Goal: Download file/media

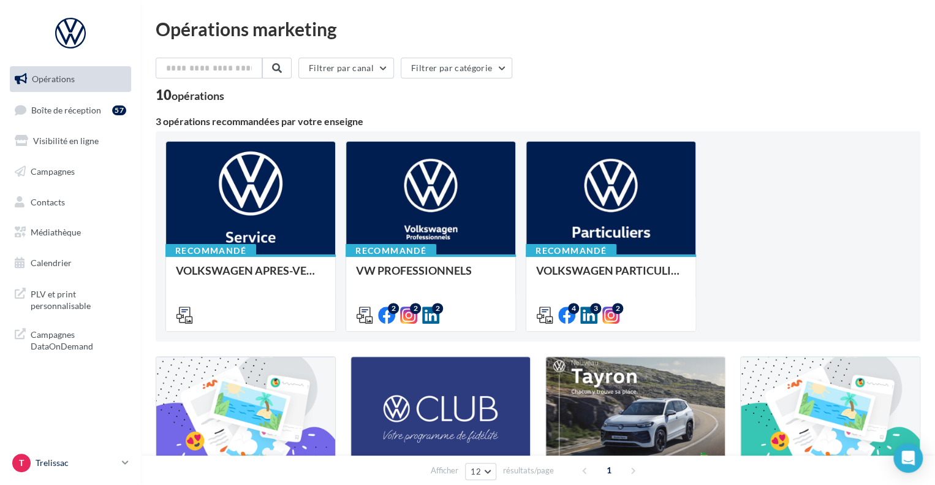
click at [93, 463] on p "Trelissac" at bounding box center [76, 462] width 81 height 12
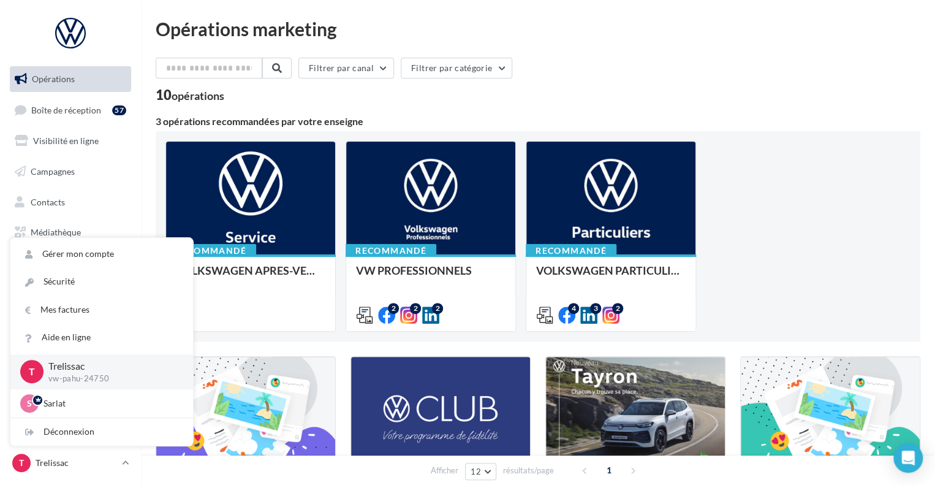
click at [744, 55] on div "Opérations marketing Filtrer par canal Filtrer par catégorie 10 opérations 3 op…" at bounding box center [538, 412] width 765 height 784
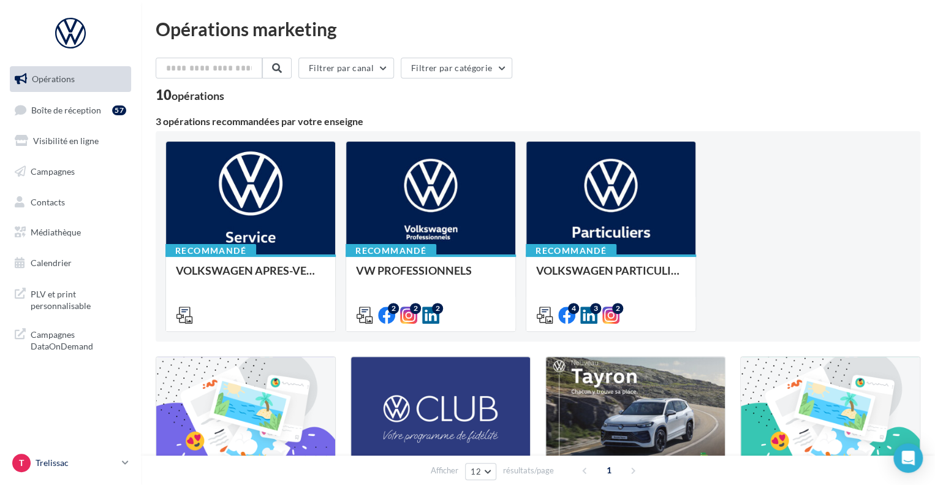
click at [106, 462] on p "Trelissac" at bounding box center [76, 462] width 81 height 12
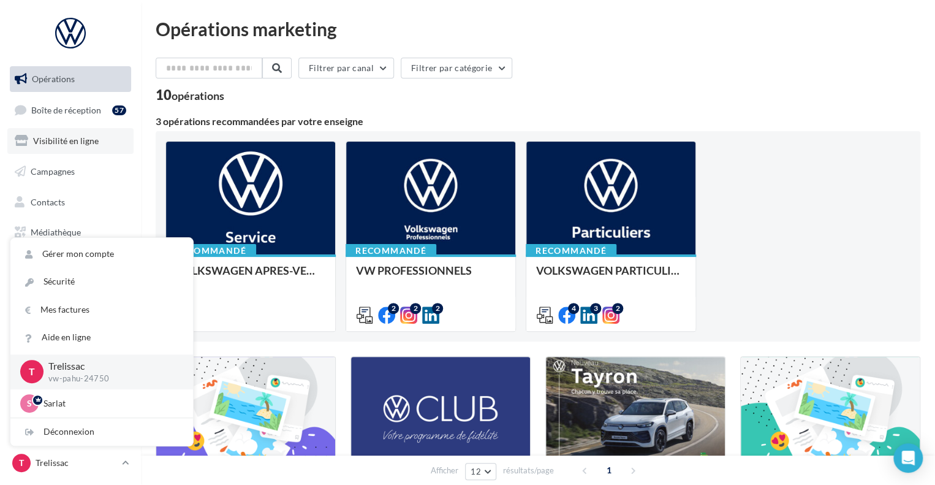
click at [97, 151] on link "Visibilité en ligne" at bounding box center [70, 141] width 126 height 26
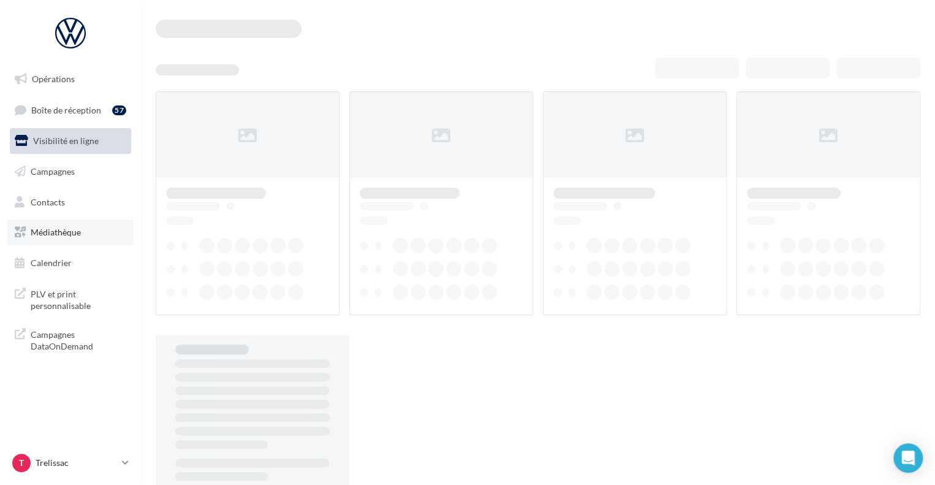
click at [83, 235] on link "Médiathèque" at bounding box center [70, 232] width 126 height 26
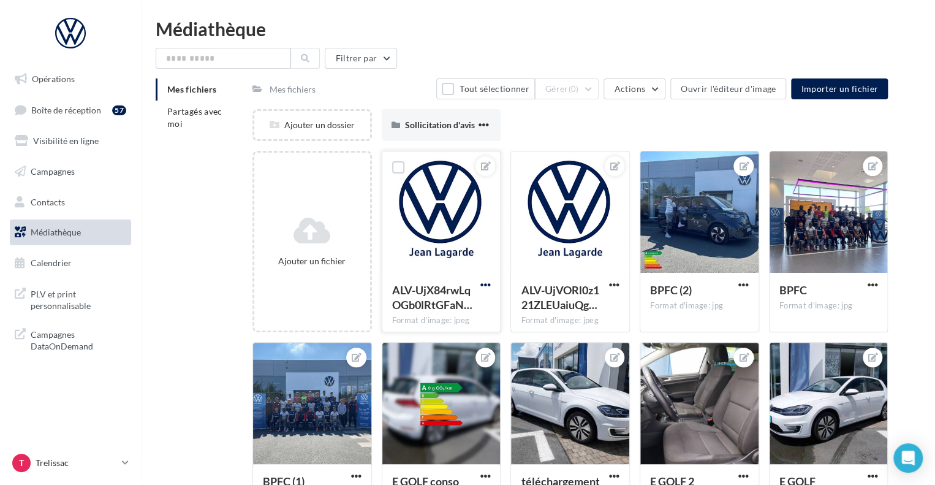
click at [482, 286] on span "button" at bounding box center [485, 284] width 10 height 10
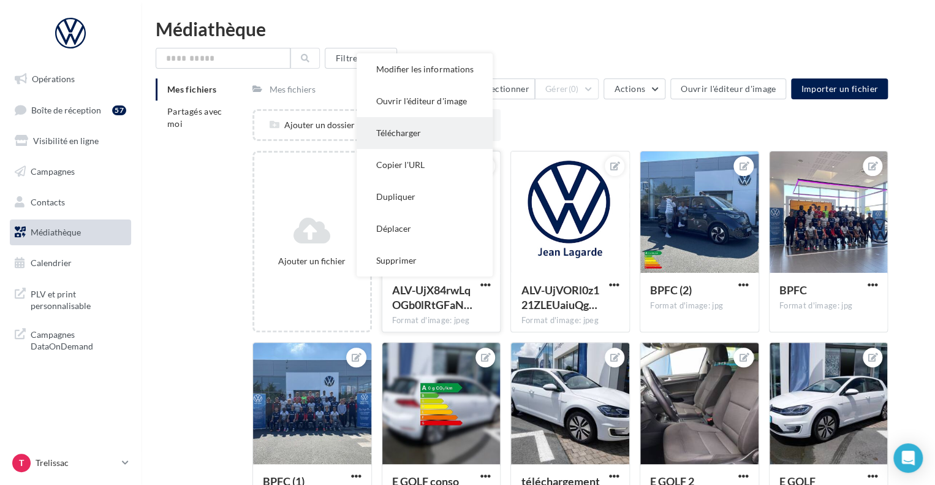
click at [440, 131] on button "Télécharger" at bounding box center [425, 133] width 136 height 32
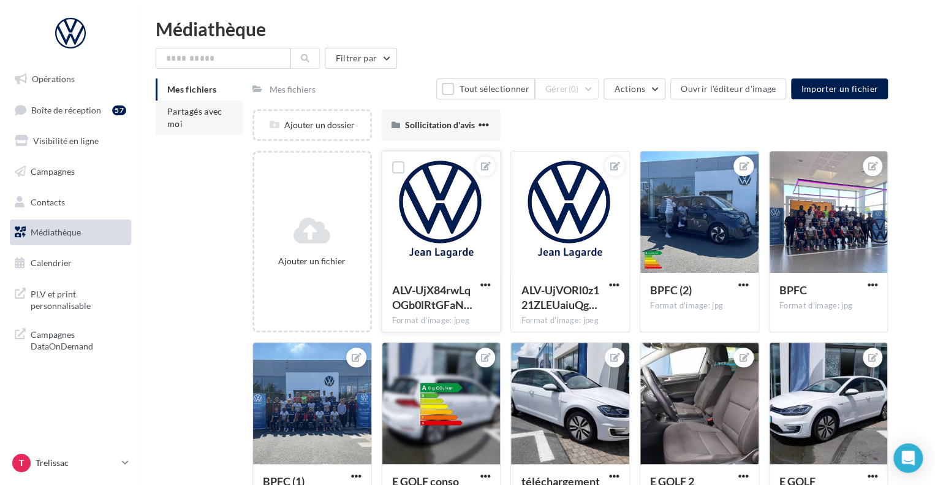
click at [208, 119] on li "Partagés avec moi" at bounding box center [199, 117] width 87 height 34
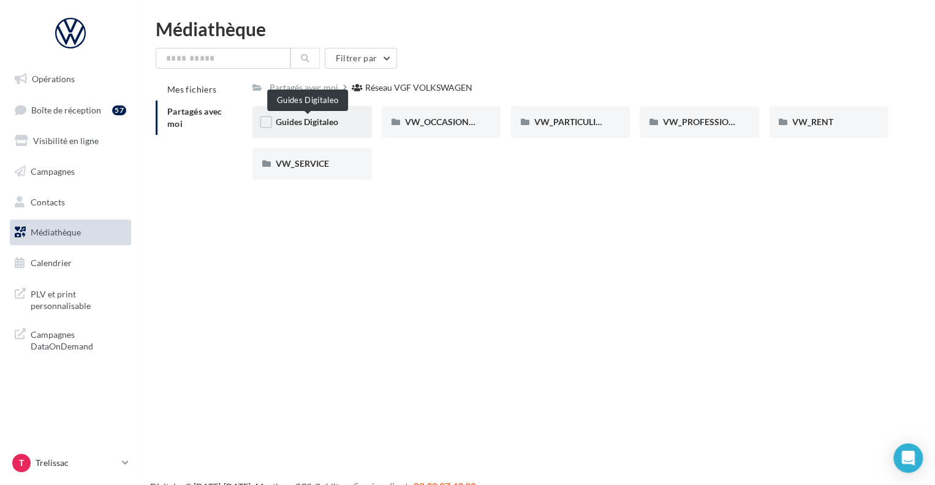
click at [326, 122] on span "Guides Digitaleo" at bounding box center [307, 121] width 62 height 10
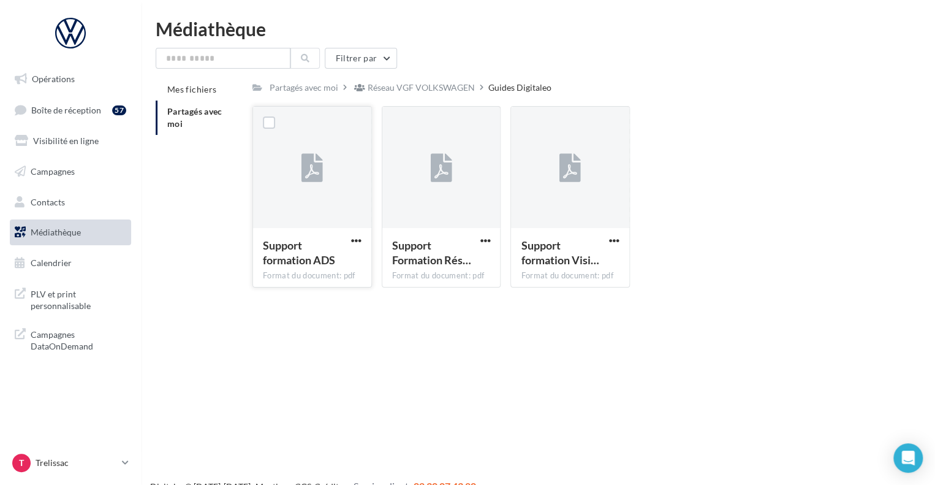
click at [328, 142] on div at bounding box center [312, 168] width 118 height 123
click at [311, 158] on icon at bounding box center [311, 168] width 21 height 28
click at [360, 243] on span "button" at bounding box center [356, 240] width 10 height 10
click at [337, 267] on button "Télécharger" at bounding box center [302, 265] width 123 height 32
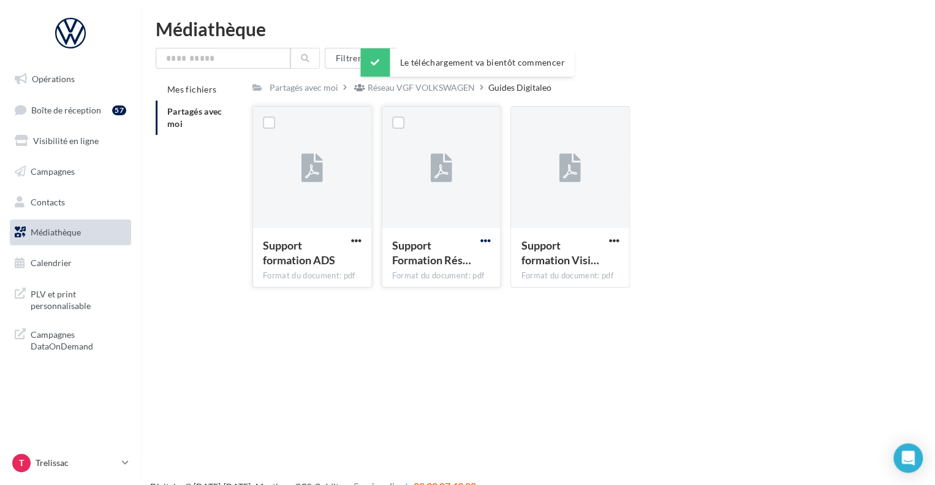
click at [490, 241] on span "button" at bounding box center [485, 240] width 10 height 10
click at [461, 271] on button "Télécharger" at bounding box center [431, 265] width 123 height 32
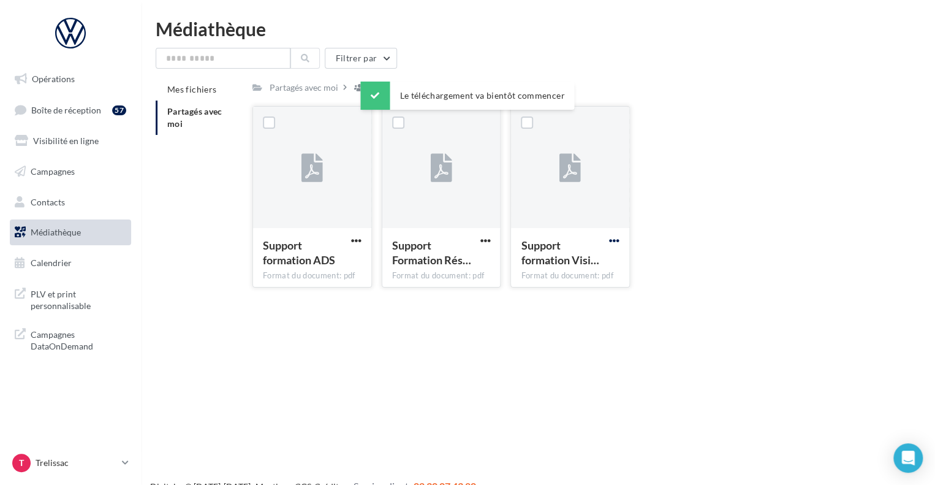
click at [613, 240] on span "button" at bounding box center [614, 240] width 10 height 10
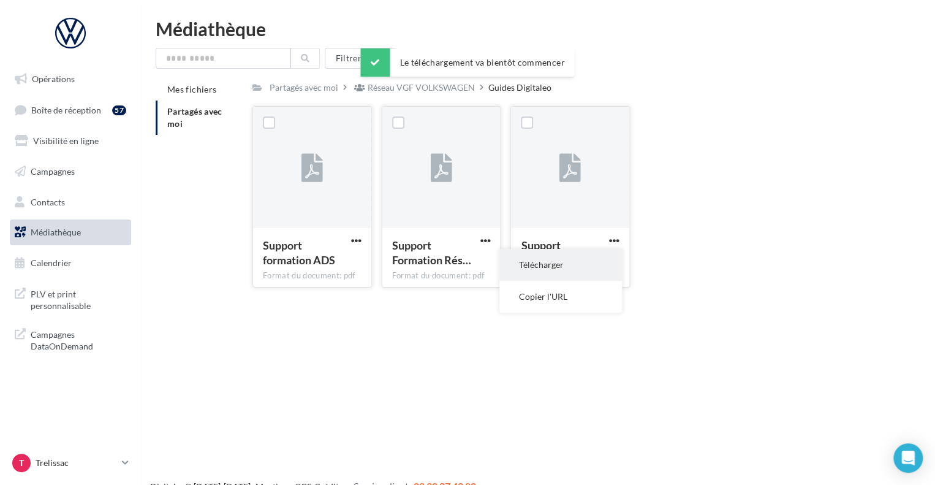
click at [580, 271] on button "Télécharger" at bounding box center [560, 265] width 123 height 32
click at [91, 239] on link "Médiathèque" at bounding box center [70, 232] width 126 height 26
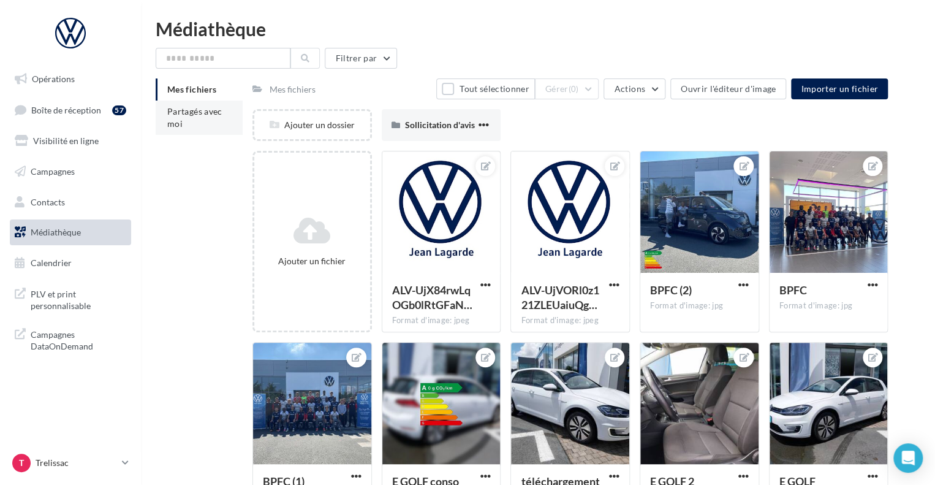
click at [189, 118] on li "Partagés avec moi" at bounding box center [199, 117] width 87 height 34
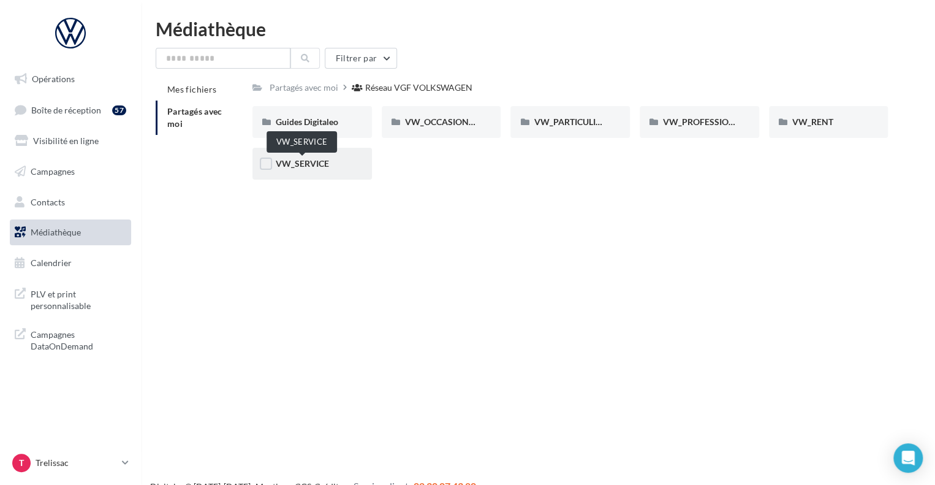
click at [319, 165] on span "VW_SERVICE" at bounding box center [302, 163] width 53 height 10
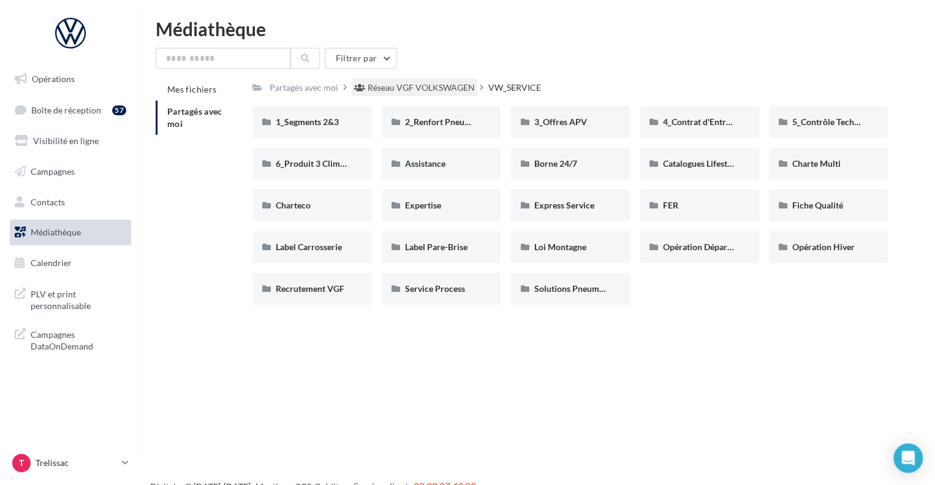
click at [414, 85] on div "Réseau VGF VOLKSWAGEN" at bounding box center [421, 87] width 107 height 12
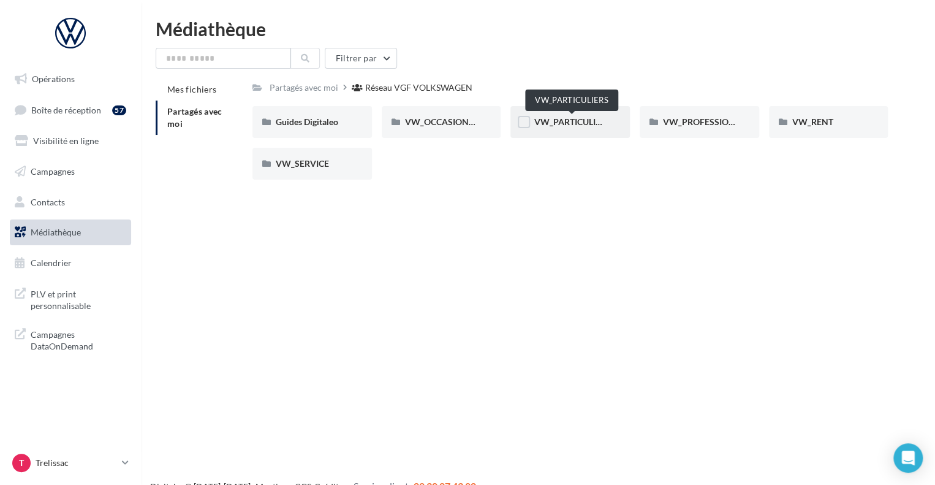
click at [549, 121] on span "VW_PARTICULIERS" at bounding box center [572, 121] width 77 height 10
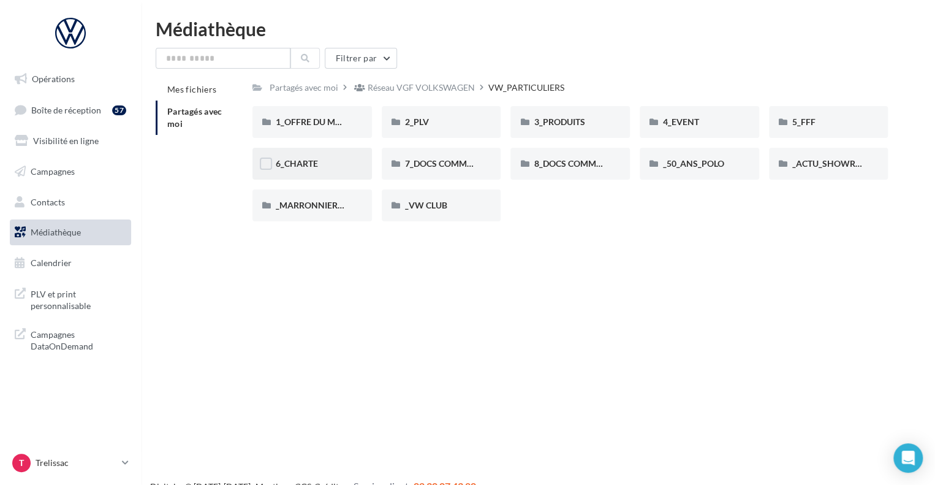
click at [328, 159] on div "6_CHARTE" at bounding box center [312, 163] width 73 height 12
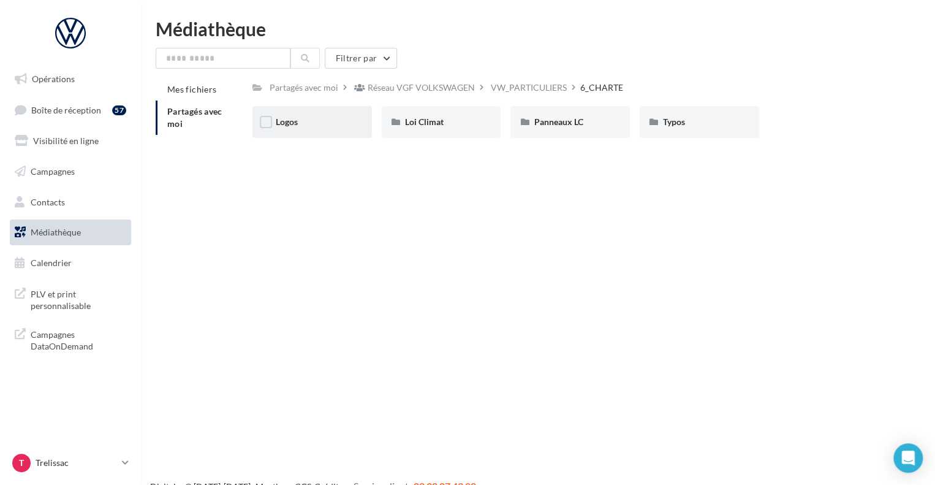
click at [316, 129] on div "Logos" at bounding box center [311, 122] width 119 height 32
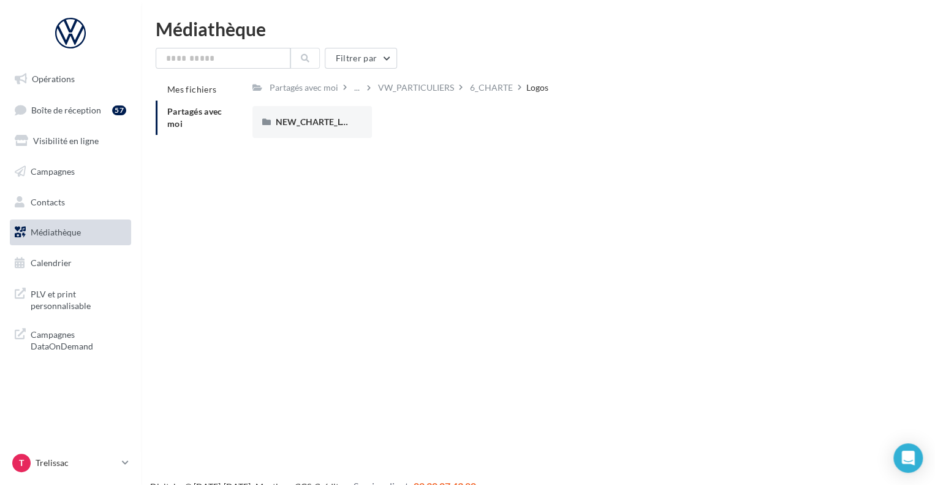
click at [316, 129] on div "NEW_CHARTE_LOGOS" at bounding box center [311, 122] width 119 height 32
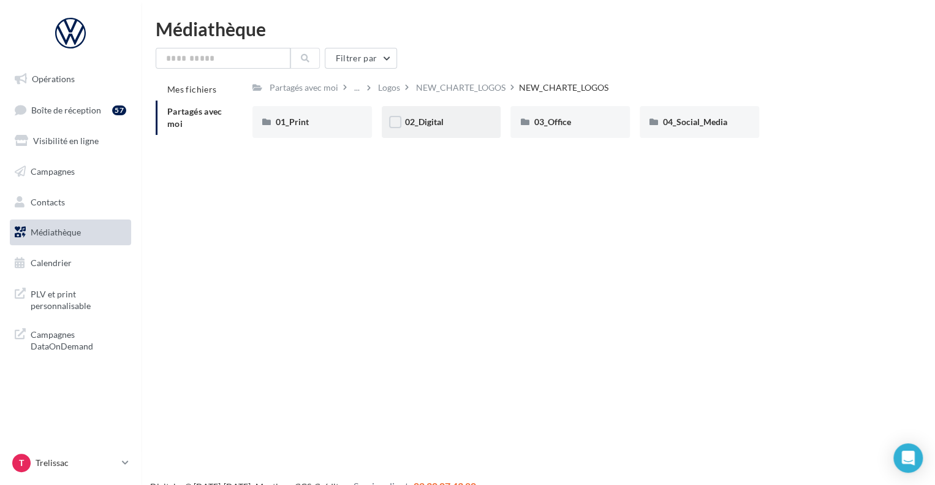
click at [448, 122] on div "02_Digital" at bounding box center [441, 122] width 73 height 12
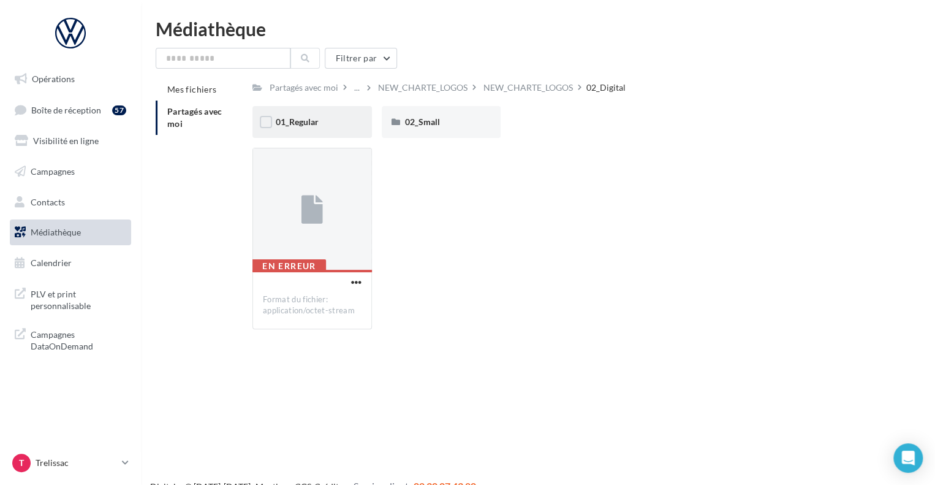
click at [331, 125] on div "01_Regular" at bounding box center [312, 122] width 73 height 12
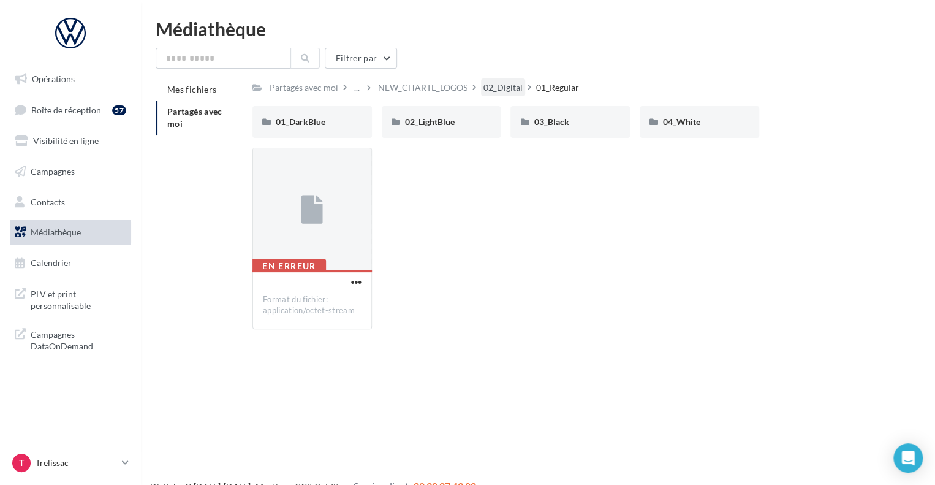
click at [502, 85] on div "02_Digital" at bounding box center [502, 87] width 39 height 12
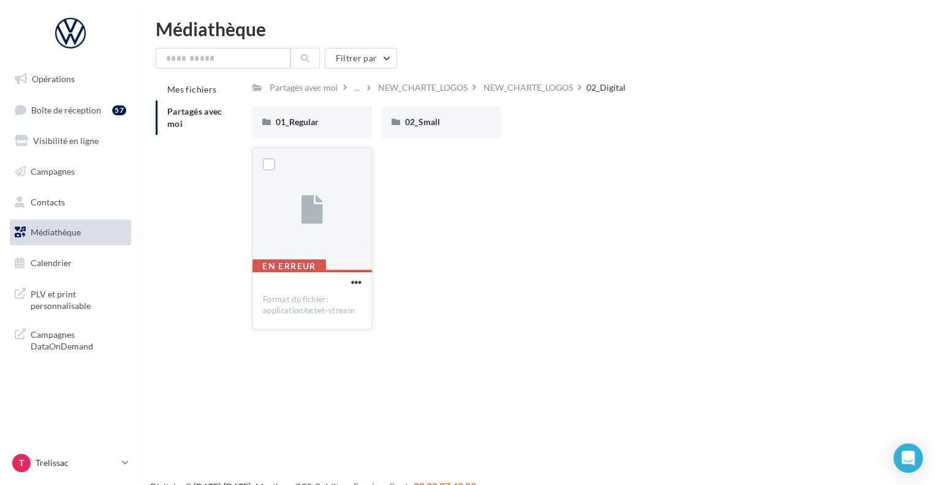
click at [362, 286] on button "button" at bounding box center [356, 283] width 15 height 12
click at [338, 312] on button "Télécharger" at bounding box center [302, 306] width 123 height 32
click at [393, 89] on div "NEW_CHARTE_LOGOS" at bounding box center [422, 87] width 89 height 12
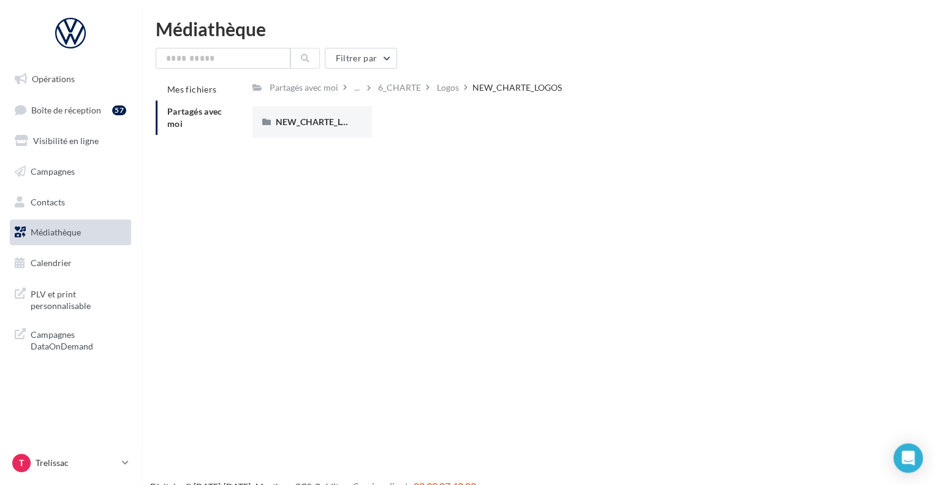
click at [403, 97] on div "Partagés avec moi ... 6_CHARTE Logos NEW_CHARTE_LOGOS Rs Partagé par Réseau VGF…" at bounding box center [569, 112] width 635 height 69
click at [403, 91] on div "6_CHARTE" at bounding box center [399, 87] width 43 height 12
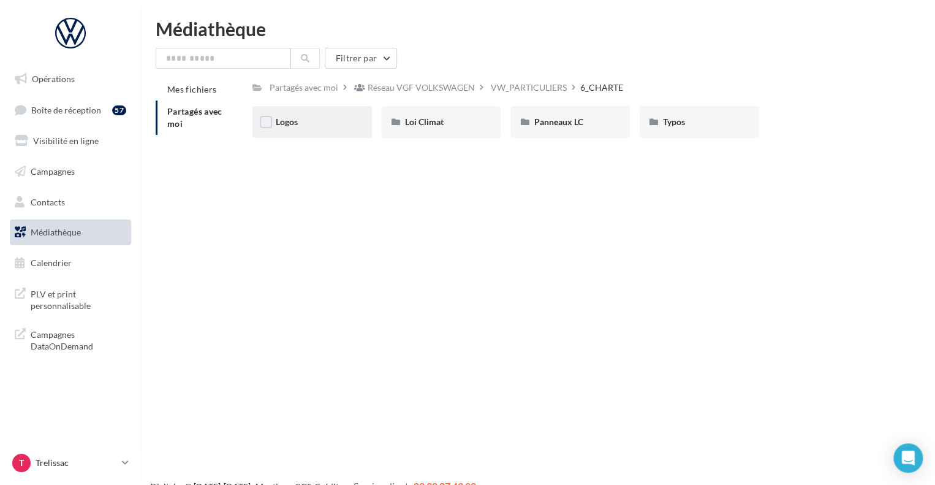
click at [339, 123] on div "Logos" at bounding box center [312, 122] width 73 height 12
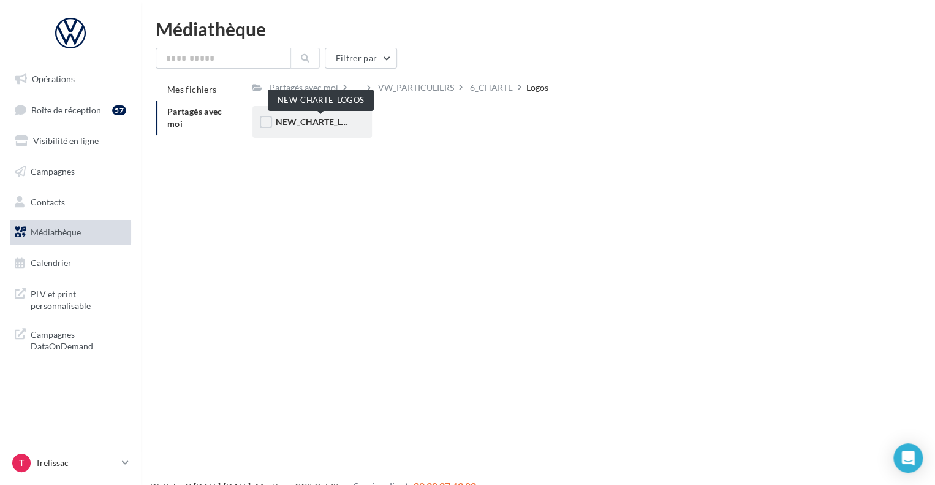
click at [331, 124] on span "NEW_CHARTE_LOGOS" at bounding box center [321, 121] width 90 height 10
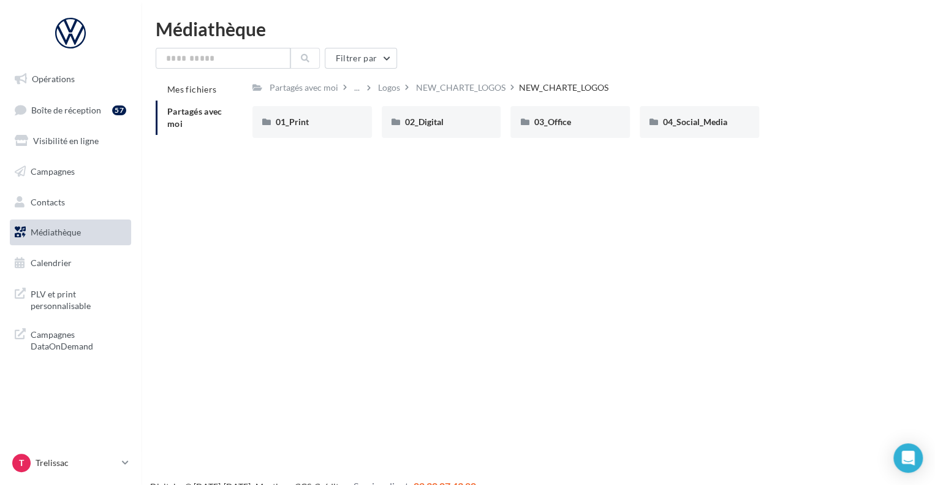
click at [331, 124] on div "01_Print" at bounding box center [312, 122] width 73 height 12
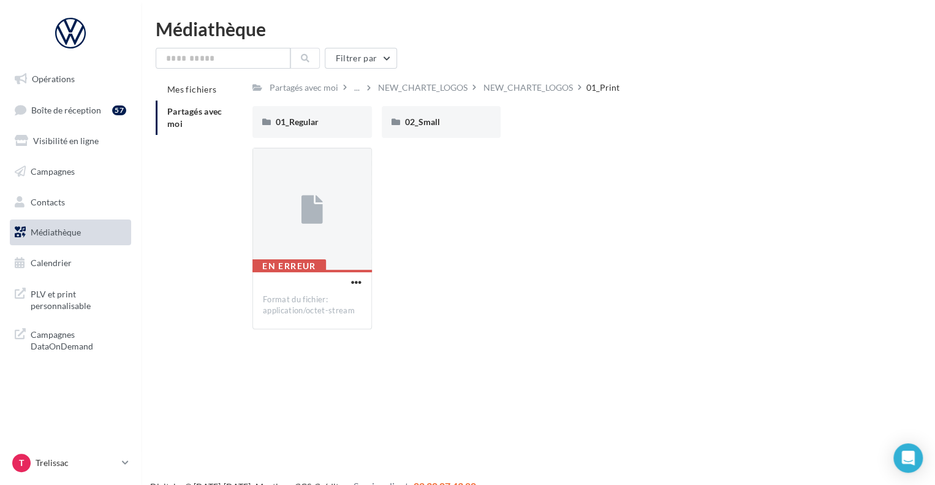
click at [331, 124] on div "01_Regular" at bounding box center [312, 122] width 73 height 12
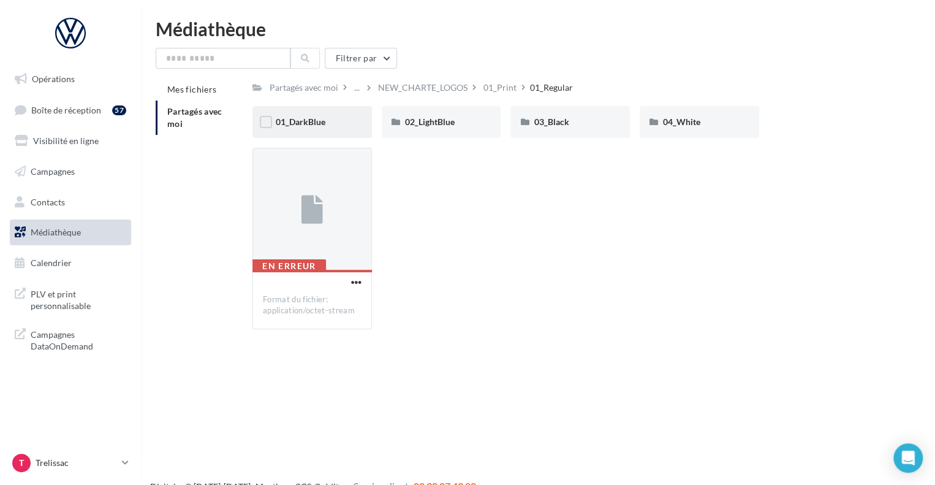
click at [331, 129] on div "01_DarkBlue" at bounding box center [311, 122] width 119 height 32
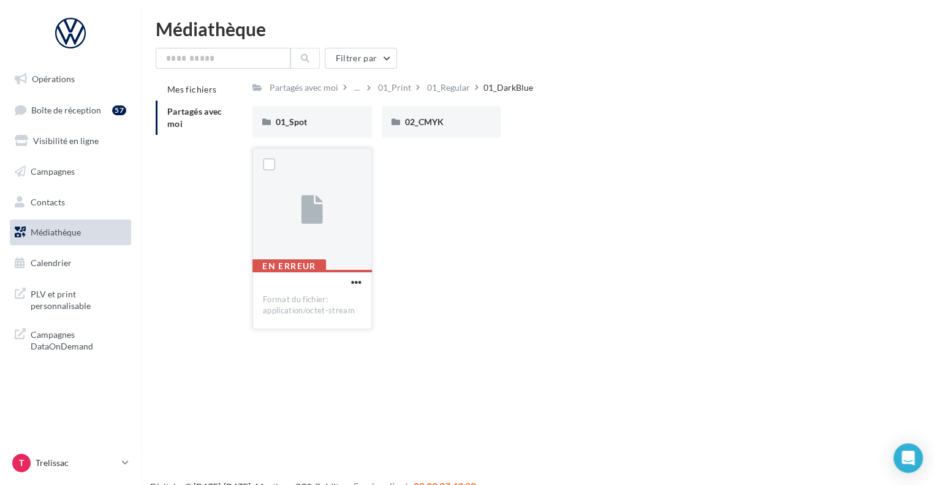
click at [328, 180] on div at bounding box center [312, 209] width 118 height 123
click at [311, 193] on div at bounding box center [311, 210] width 21 height 40
click at [433, 124] on span "02_CMYK" at bounding box center [424, 121] width 39 height 10
click at [561, 124] on span "03_Newspaper" at bounding box center [562, 121] width 57 height 10
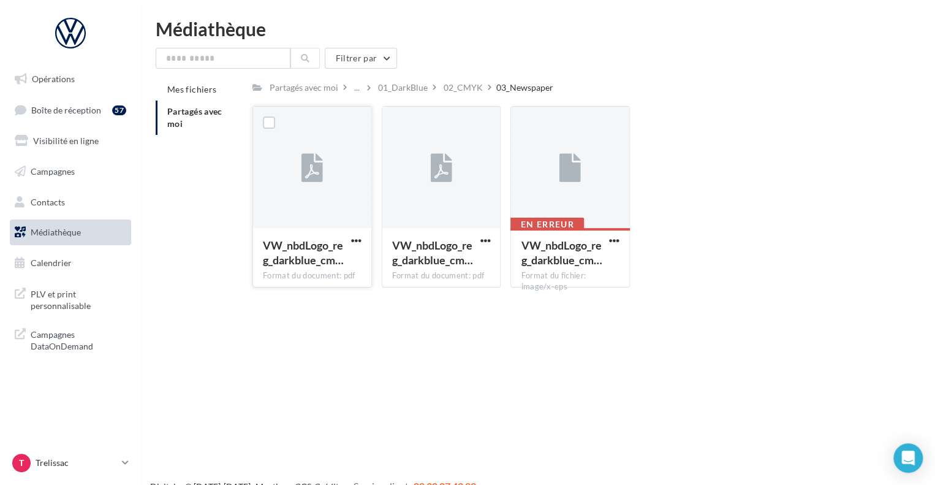
click at [318, 175] on icon at bounding box center [311, 168] width 21 height 28
click at [358, 243] on span "button" at bounding box center [356, 240] width 10 height 10
click at [332, 265] on button "Télécharger" at bounding box center [302, 265] width 123 height 32
click at [486, 242] on span "button" at bounding box center [485, 240] width 10 height 10
click at [469, 267] on button "Télécharger" at bounding box center [431, 265] width 123 height 32
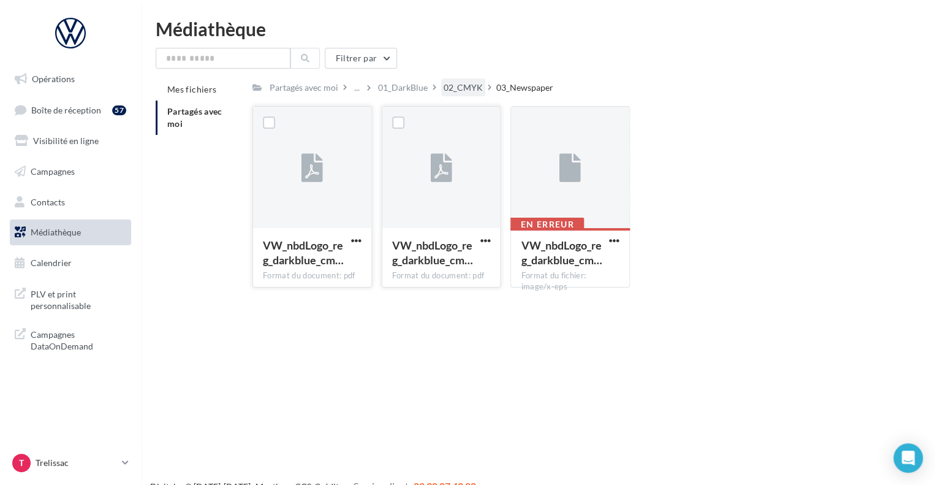
click at [460, 91] on div "02_CMYK" at bounding box center [463, 87] width 39 height 12
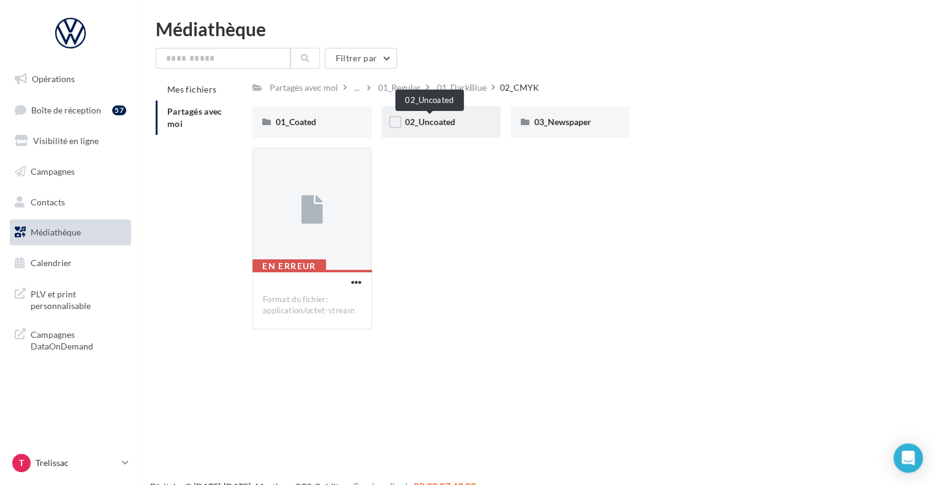
click at [449, 123] on span "02_Uncoated" at bounding box center [430, 121] width 50 height 10
click at [475, 89] on div "02_CMYK" at bounding box center [463, 87] width 39 height 12
click at [560, 117] on span "03_Newspaper" at bounding box center [562, 121] width 57 height 10
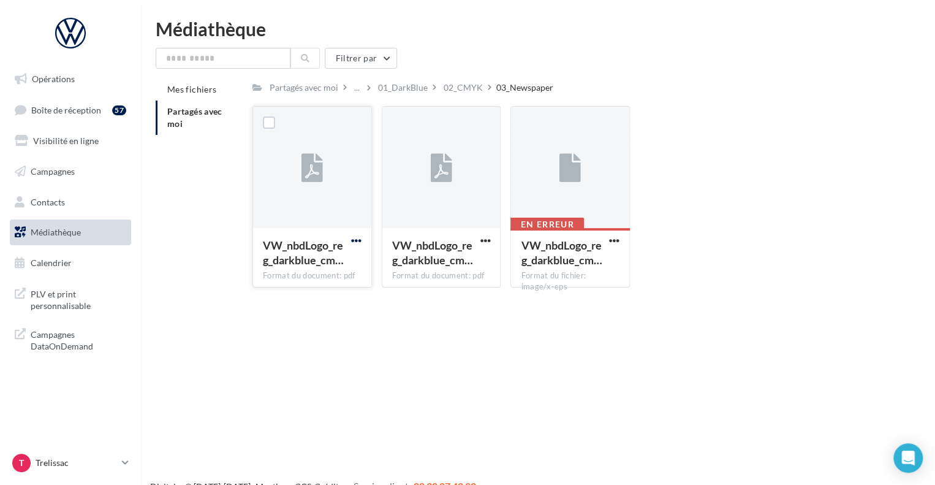
click at [355, 237] on span "button" at bounding box center [356, 240] width 10 height 10
click at [342, 269] on button "Télécharger" at bounding box center [302, 265] width 123 height 32
click at [488, 241] on span "button" at bounding box center [485, 240] width 10 height 10
click at [460, 274] on button "Télécharger" at bounding box center [431, 265] width 123 height 32
click at [399, 94] on div "01_DarkBlue" at bounding box center [403, 87] width 55 height 18
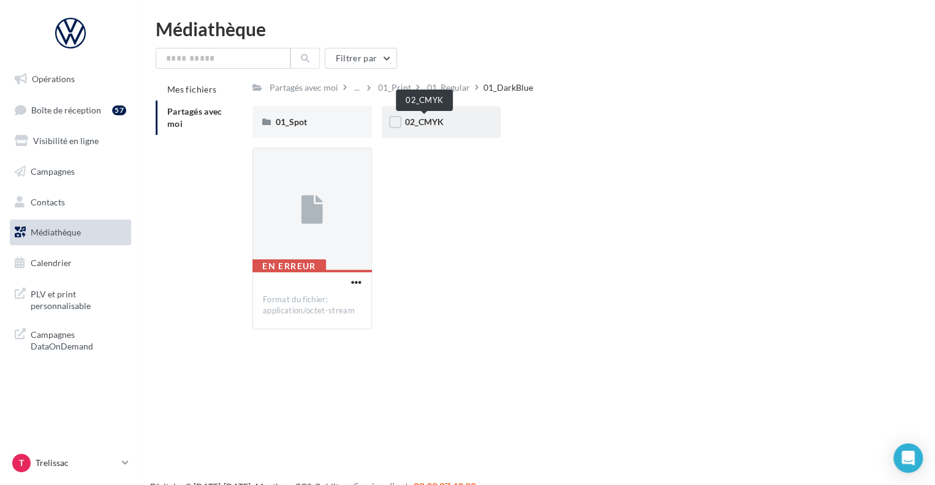
click at [428, 124] on span "02_CMYK" at bounding box center [424, 121] width 39 height 10
click at [555, 129] on div "03_Newspaper" at bounding box center [569, 122] width 119 height 32
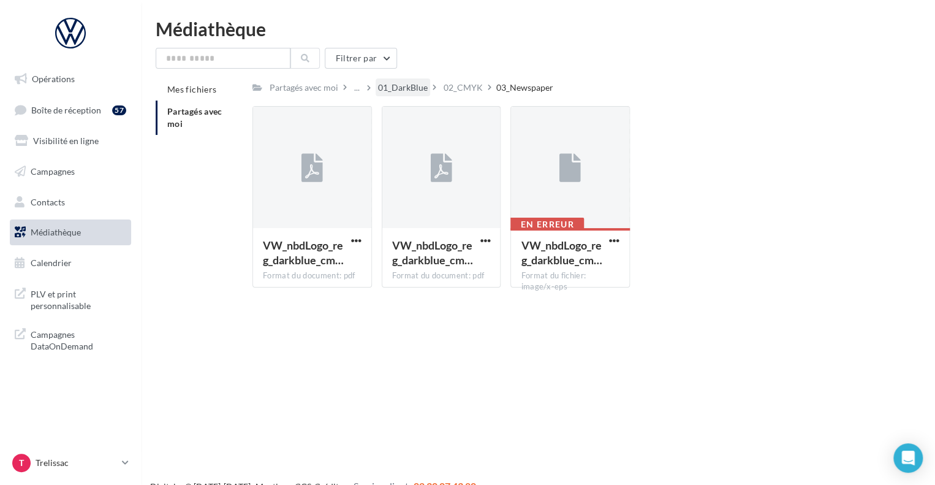
click at [410, 85] on div "01_DarkBlue" at bounding box center [403, 87] width 50 height 12
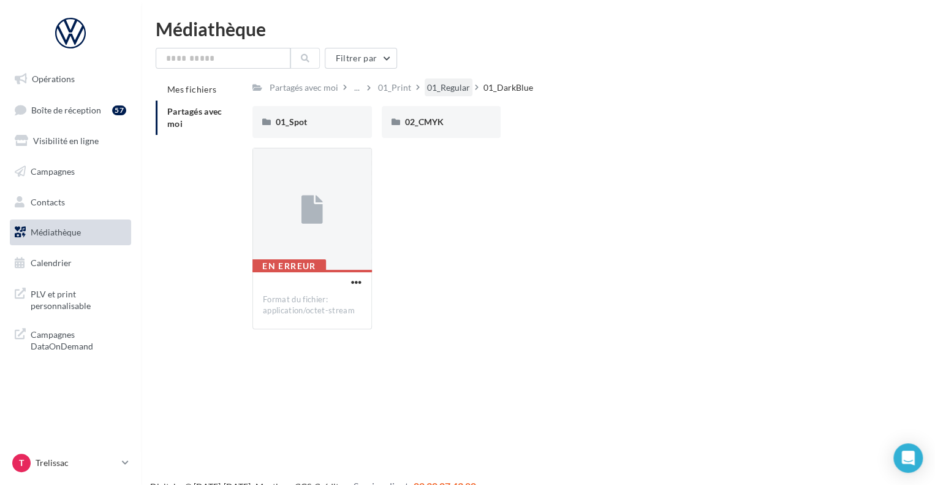
click at [429, 86] on div "01_Regular" at bounding box center [448, 87] width 43 height 12
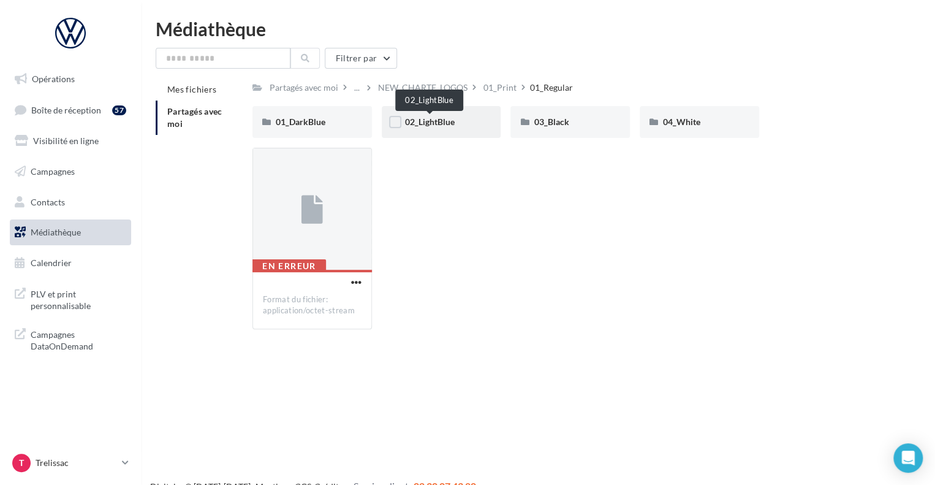
click at [446, 127] on span "02_LightBlue" at bounding box center [430, 121] width 50 height 10
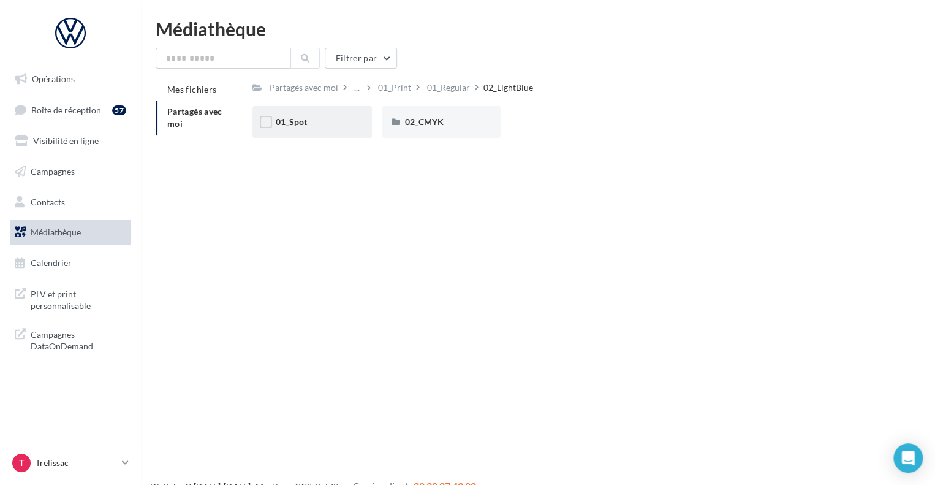
click at [330, 121] on div "01_Spot" at bounding box center [312, 122] width 73 height 12
click at [330, 121] on span "01_Pantone_C" at bounding box center [303, 121] width 55 height 10
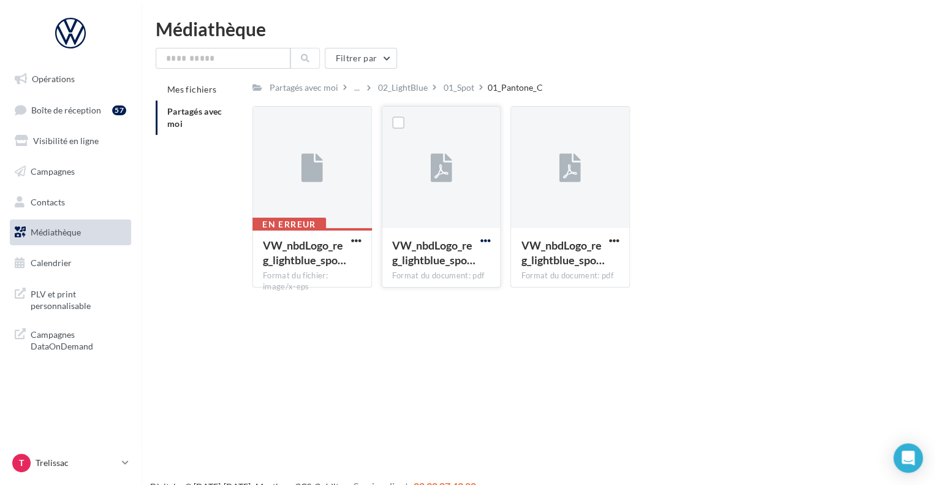
click at [488, 238] on span "button" at bounding box center [485, 240] width 10 height 10
click at [471, 264] on button "Télécharger" at bounding box center [431, 265] width 123 height 32
click at [615, 243] on span "button" at bounding box center [614, 240] width 10 height 10
click at [597, 263] on button "Télécharger" at bounding box center [560, 265] width 123 height 32
click at [459, 91] on div "01_Spot" at bounding box center [459, 87] width 31 height 12
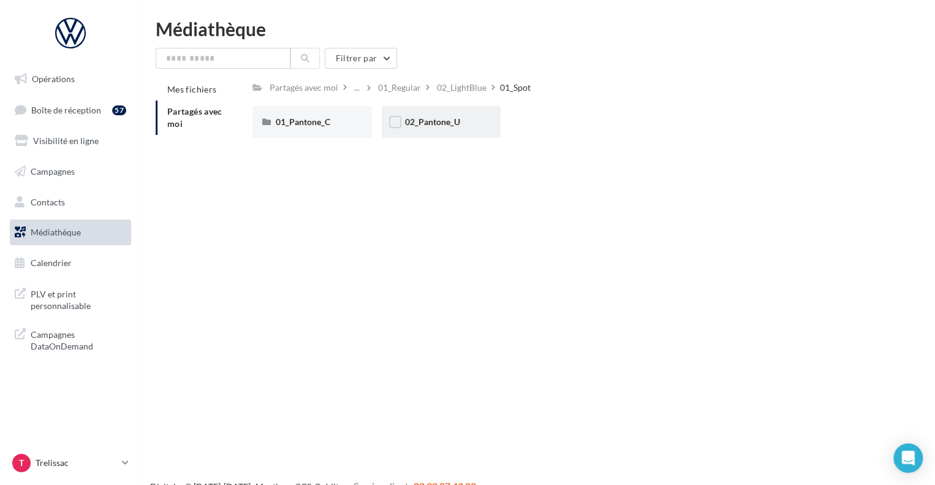
click at [460, 121] on div "02_Pantone_U" at bounding box center [441, 122] width 73 height 12
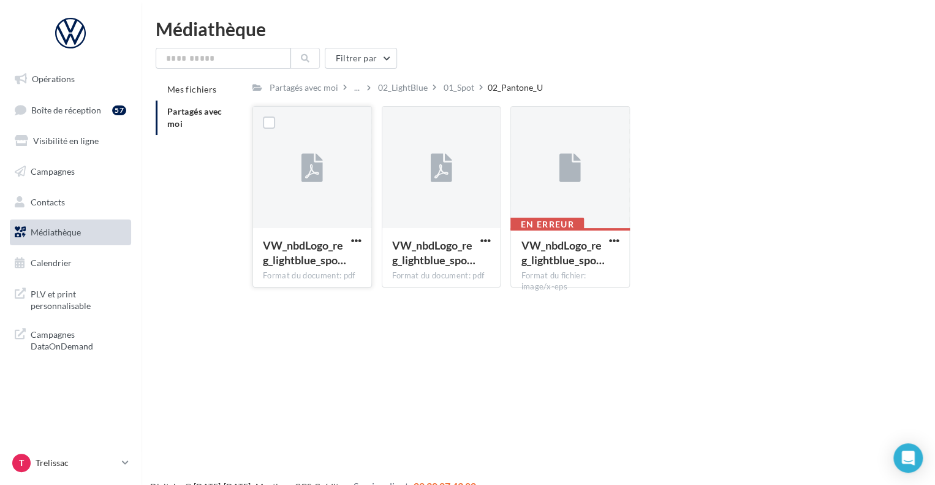
click at [362, 241] on button "button" at bounding box center [356, 241] width 15 height 12
click at [345, 274] on button "Télécharger" at bounding box center [302, 265] width 123 height 32
click at [483, 243] on span "button" at bounding box center [485, 240] width 10 height 10
click at [458, 268] on button "Télécharger" at bounding box center [431, 265] width 123 height 32
click at [458, 83] on div "01_Spot" at bounding box center [459, 87] width 31 height 12
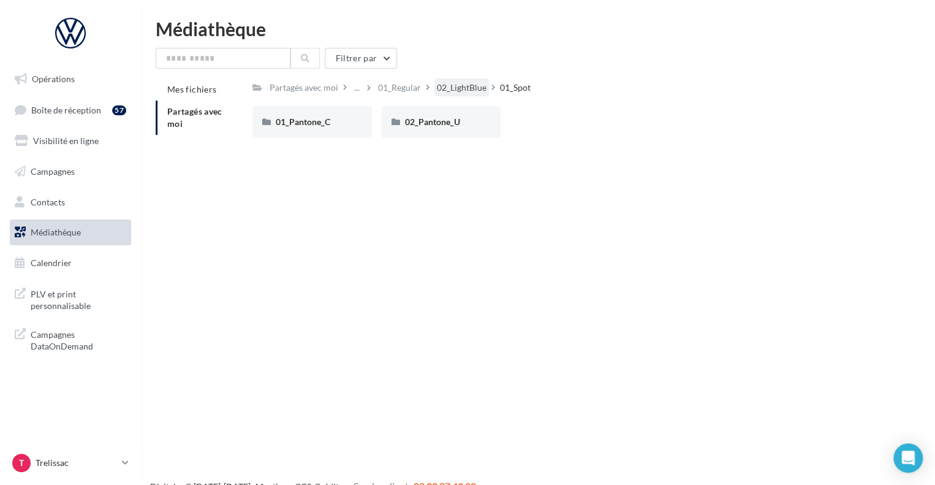
click at [458, 94] on div "02_LightBlue" at bounding box center [461, 87] width 55 height 18
click at [433, 119] on span "02_CMYK" at bounding box center [424, 121] width 39 height 10
click at [466, 97] on div "Partagés avec moi ... 01_Regular 02_LightBlue 02_CMYK Rs Partagé par Réseau VGF…" at bounding box center [569, 112] width 635 height 69
click at [464, 89] on div "02_LightBlue" at bounding box center [462, 87] width 50 height 12
click at [458, 88] on div "01_Regular" at bounding box center [448, 87] width 43 height 12
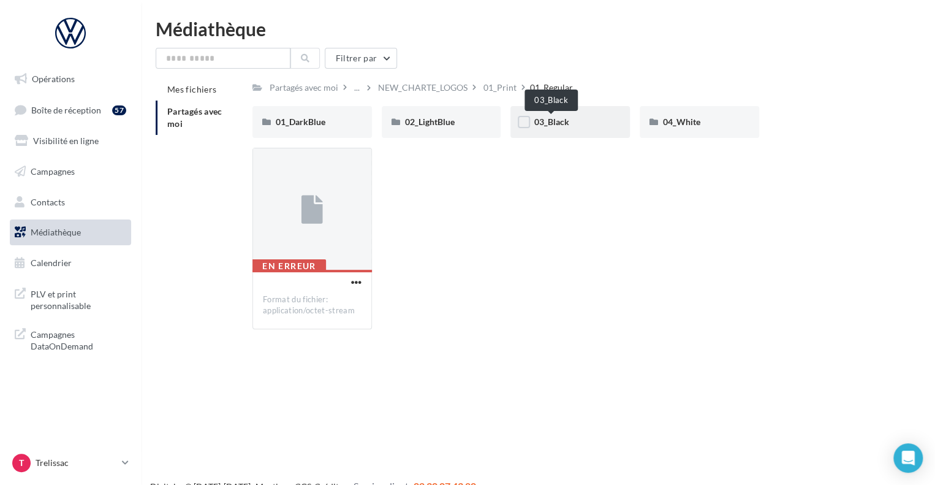
click at [559, 124] on span "03_Black" at bounding box center [551, 121] width 35 height 10
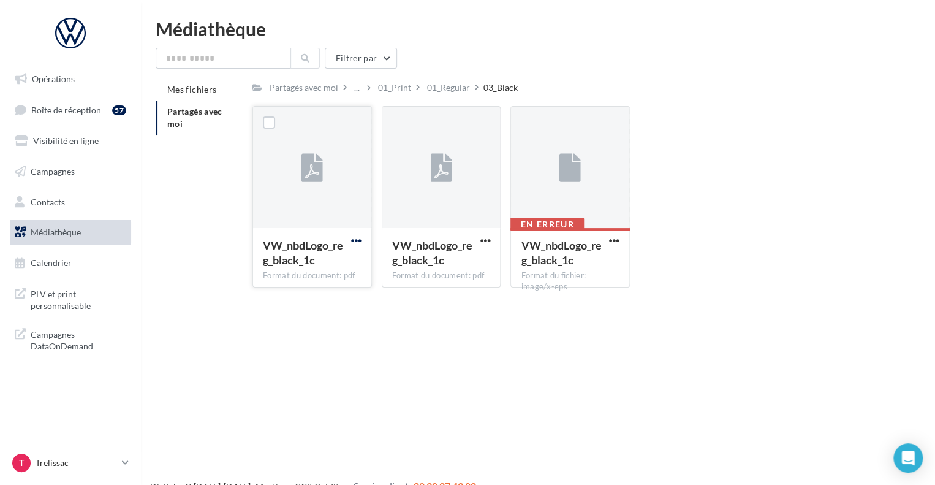
click at [357, 240] on span "button" at bounding box center [356, 240] width 10 height 10
click at [341, 259] on button "Télécharger" at bounding box center [302, 265] width 123 height 32
click at [485, 241] on span "button" at bounding box center [485, 240] width 10 height 10
click at [461, 271] on button "Télécharger" at bounding box center [431, 265] width 123 height 32
click at [451, 85] on div "01_Regular" at bounding box center [448, 87] width 43 height 12
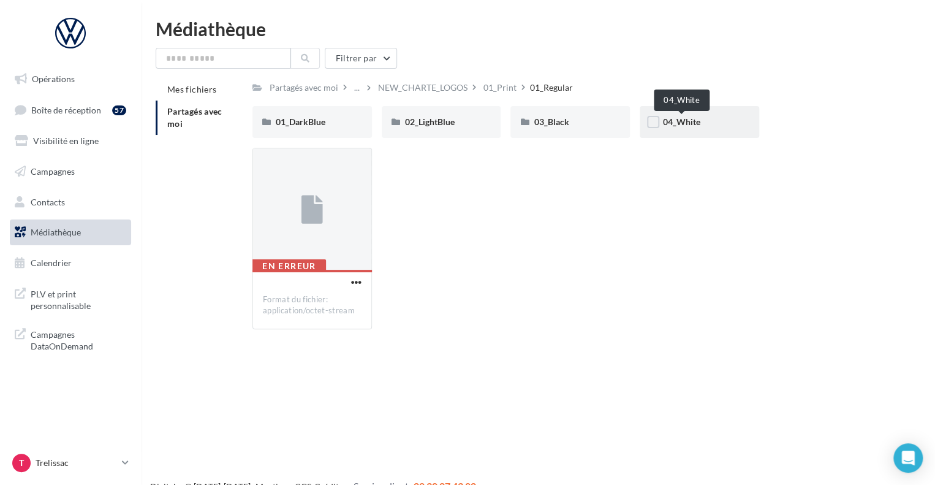
click at [679, 118] on span "04_White" at bounding box center [681, 121] width 37 height 10
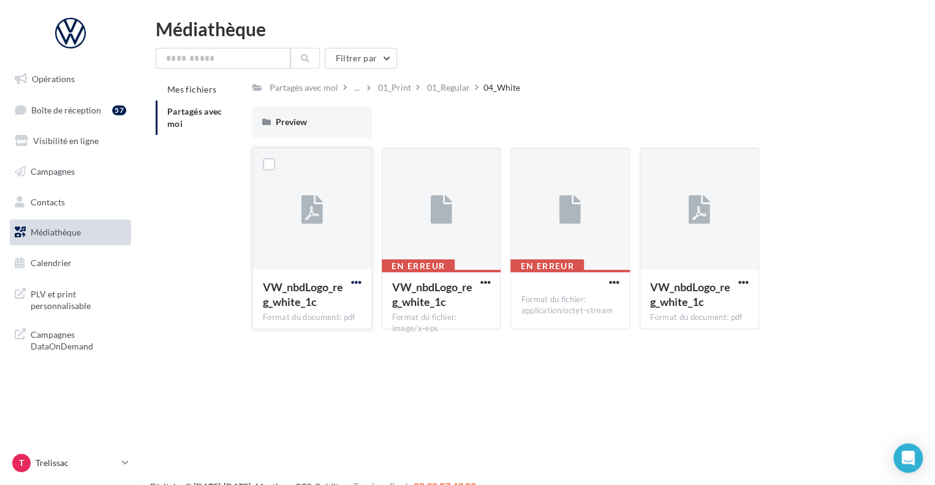
click at [359, 284] on span "button" at bounding box center [356, 282] width 10 height 10
click at [349, 301] on button "Télécharger" at bounding box center [302, 306] width 123 height 32
click at [749, 286] on button "button" at bounding box center [743, 283] width 15 height 12
click at [725, 313] on button "Télécharger" at bounding box center [690, 306] width 123 height 32
